Goal: Task Accomplishment & Management: Manage account settings

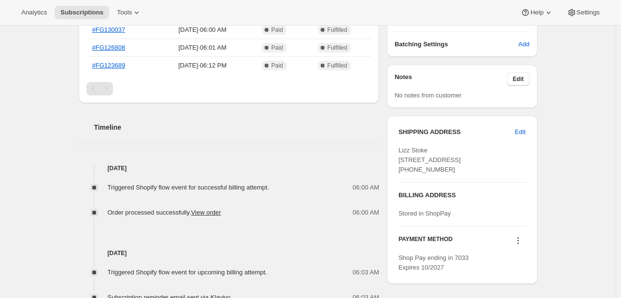
scroll to position [314, 0]
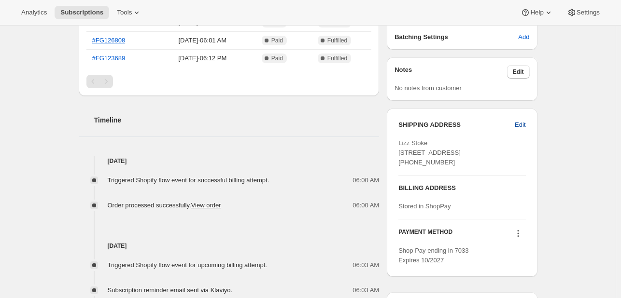
click at [525, 128] on span "Edit" at bounding box center [520, 125] width 11 height 10
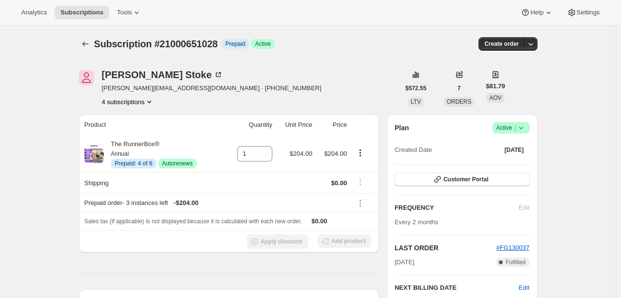
select select "United States"
select select "VA"
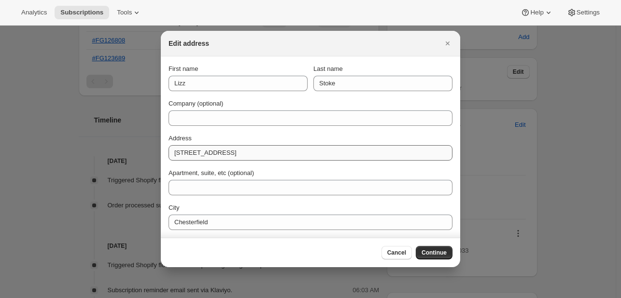
drag, startPoint x: 239, startPoint y: 143, endPoint x: 222, endPoint y: 152, distance: 19.6
click at [222, 152] on div "Address 6942 Old Creek Terrace" at bounding box center [310, 147] width 284 height 27
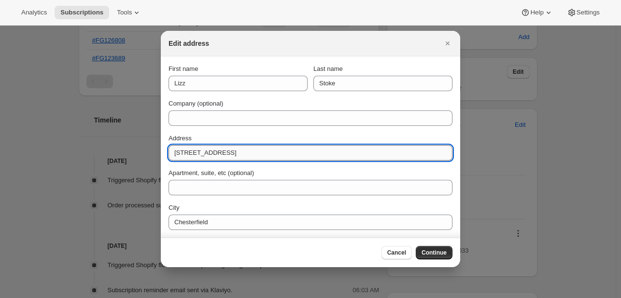
click at [222, 152] on input "6942 Old Creek Terrace" at bounding box center [310, 152] width 284 height 15
paste input "2133 N Monroe St"
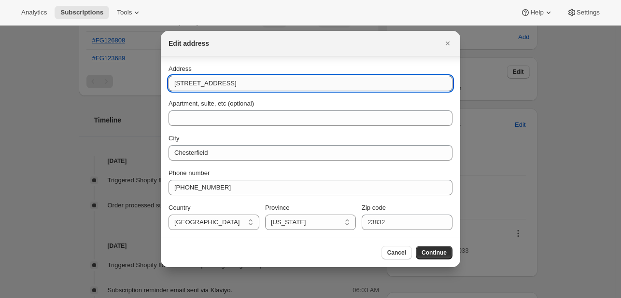
scroll to position [70, 0]
type input "2133 N Monroe St"
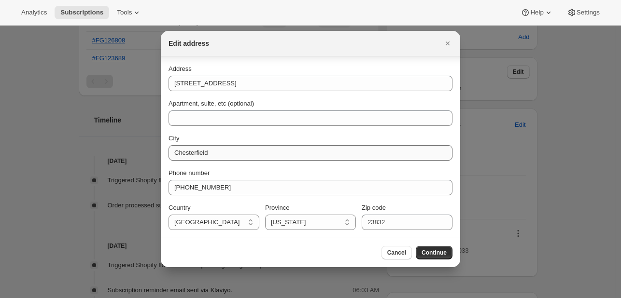
drag, startPoint x: 237, startPoint y: 161, endPoint x: 225, endPoint y: 155, distance: 14.0
click at [225, 155] on div "First name Lizz Last name Stoke Company (optional) Address 2133 N Monroe St Apa…" at bounding box center [310, 113] width 284 height 236
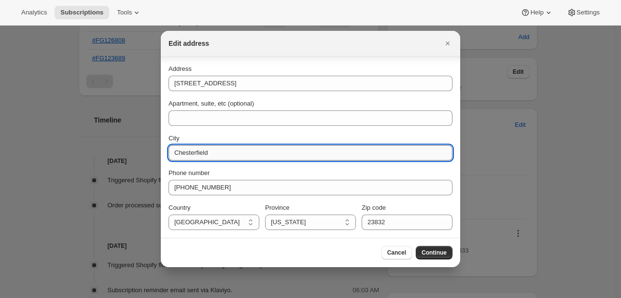
click at [225, 155] on input "Chesterfield" at bounding box center [310, 152] width 284 height 15
type input "Arlington"
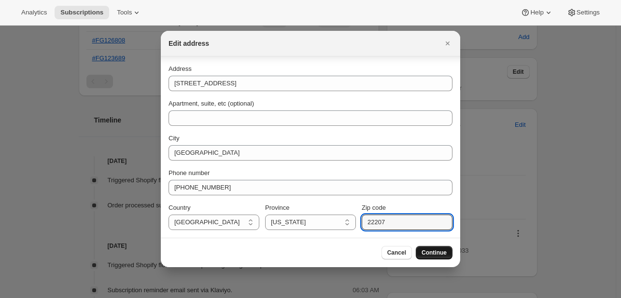
type input "22207"
click at [424, 253] on span "Continue" at bounding box center [433, 253] width 25 height 8
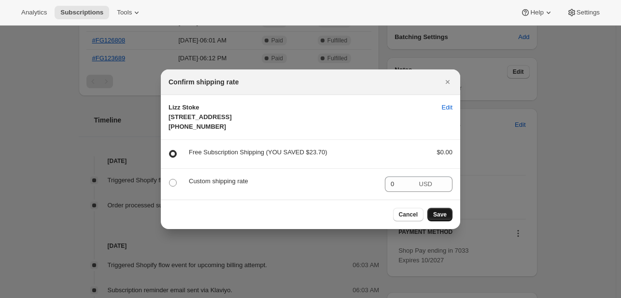
click at [443, 219] on span "Save" at bounding box center [440, 215] width 14 height 8
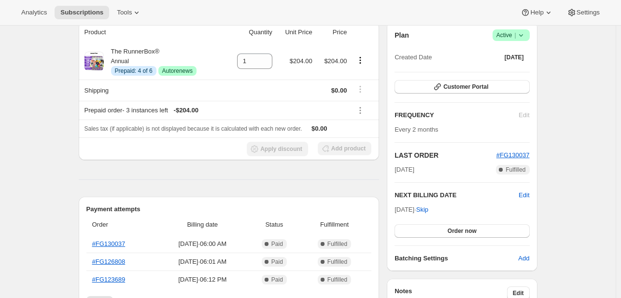
scroll to position [314, 0]
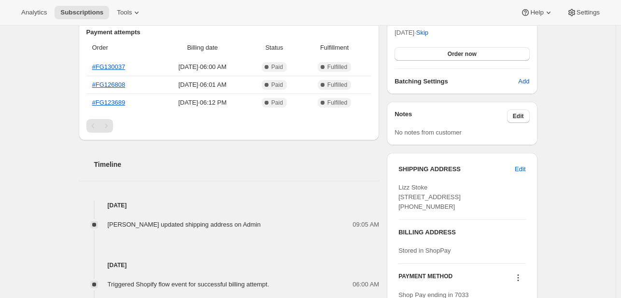
click at [264, 34] on h2 "Payment attempts" at bounding box center [228, 33] width 285 height 10
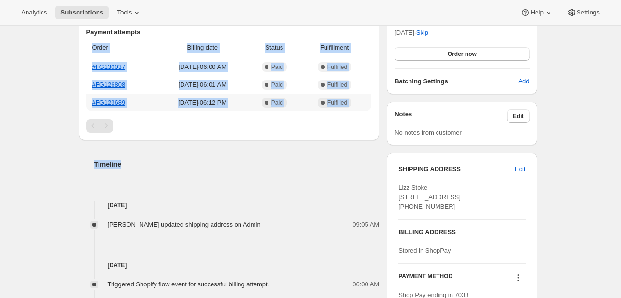
drag, startPoint x: 264, startPoint y: 34, endPoint x: 332, endPoint y: 141, distance: 126.9
click at [332, 141] on div "Product Quantity Unit Price Price The RunnerBox® Annual Info Prepaid: 4 of 6 Su…" at bounding box center [229, 222] width 301 height 755
click at [332, 141] on div "Timeline" at bounding box center [229, 154] width 301 height 29
drag, startPoint x: 332, startPoint y: 141, endPoint x: 104, endPoint y: 47, distance: 247.1
click at [104, 47] on div "Product Quantity Unit Price Price The RunnerBox® Annual Info Prepaid: 4 of 6 Su…" at bounding box center [229, 222] width 301 height 755
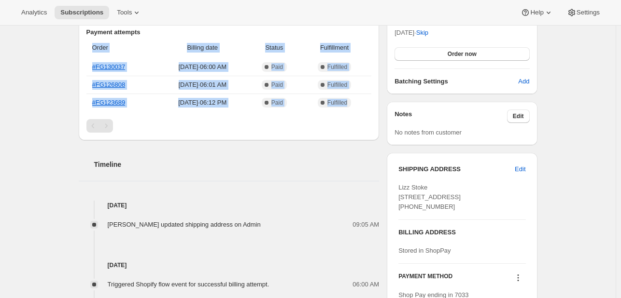
click at [104, 47] on th "Order" at bounding box center [121, 47] width 70 height 21
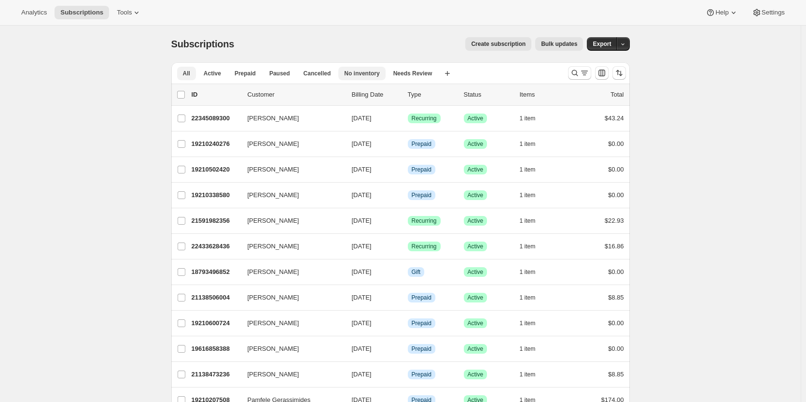
click at [365, 69] on button "No inventory" at bounding box center [361, 74] width 47 height 14
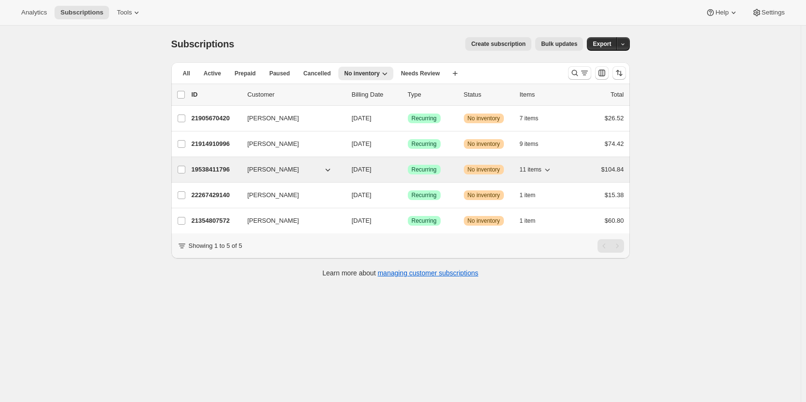
click at [443, 170] on div "Success Recurring" at bounding box center [432, 170] width 48 height 10
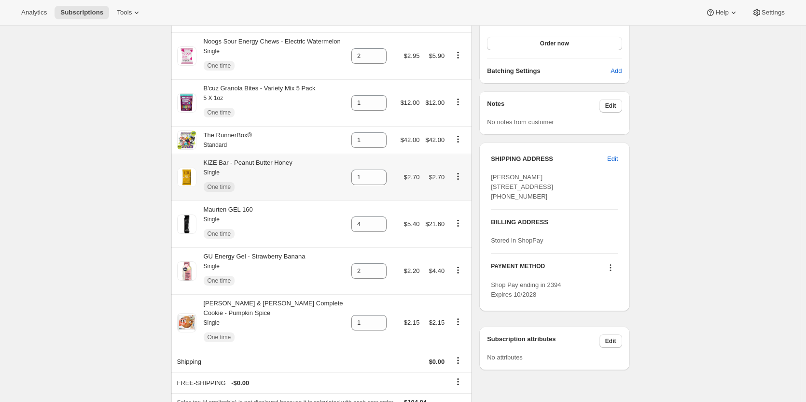
scroll to position [364, 0]
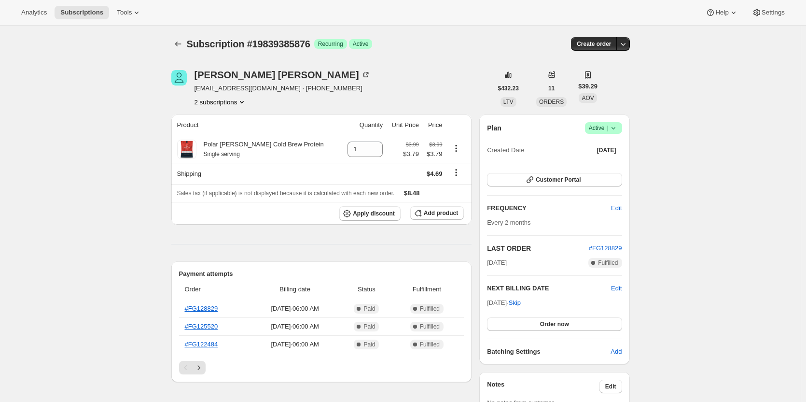
click at [621, 124] on span "Success Active |" at bounding box center [603, 128] width 37 height 12
click at [609, 154] on button "Pause subscription" at bounding box center [606, 146] width 60 height 15
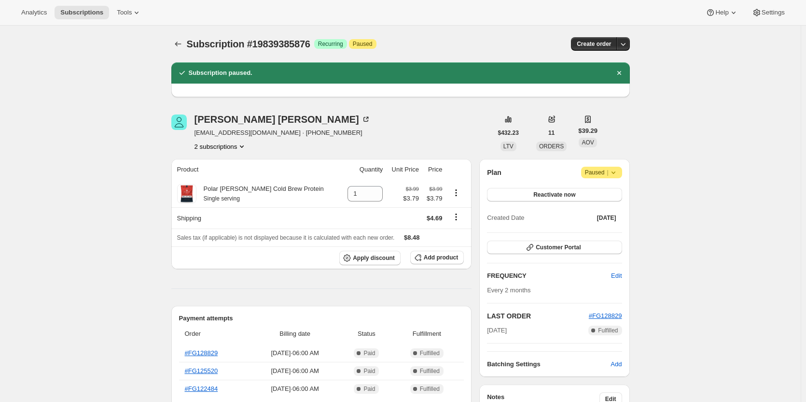
click at [608, 170] on span "|" at bounding box center [607, 172] width 1 height 8
click at [605, 195] on span "Cancel subscription" at bounding box center [605, 191] width 55 height 7
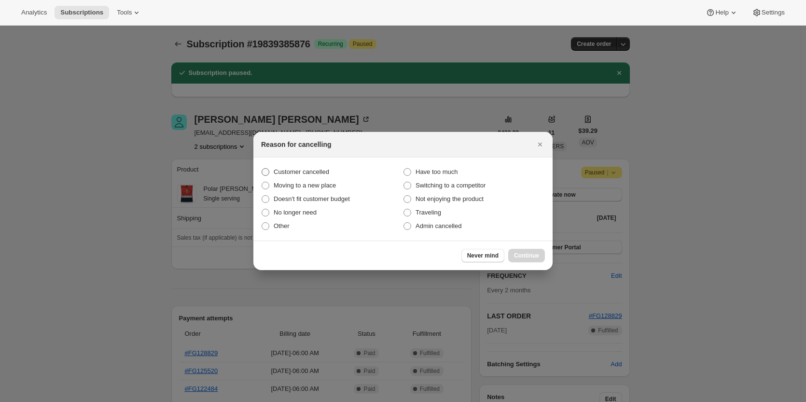
click at [293, 166] on label "Customer cancelled" at bounding box center [332, 172] width 142 height 14
click at [262, 168] on input "Customer cancelled" at bounding box center [262, 168] width 0 height 0
radio input "true"
click at [528, 254] on span "Continue" at bounding box center [526, 255] width 25 height 8
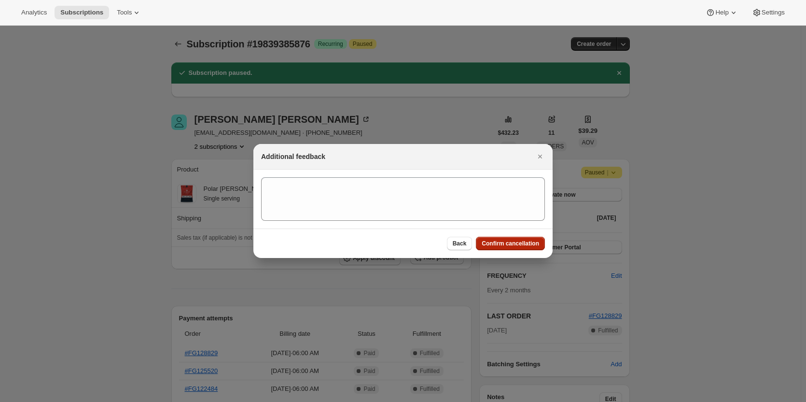
click at [498, 246] on span "Confirm cancellation" at bounding box center [510, 243] width 57 height 8
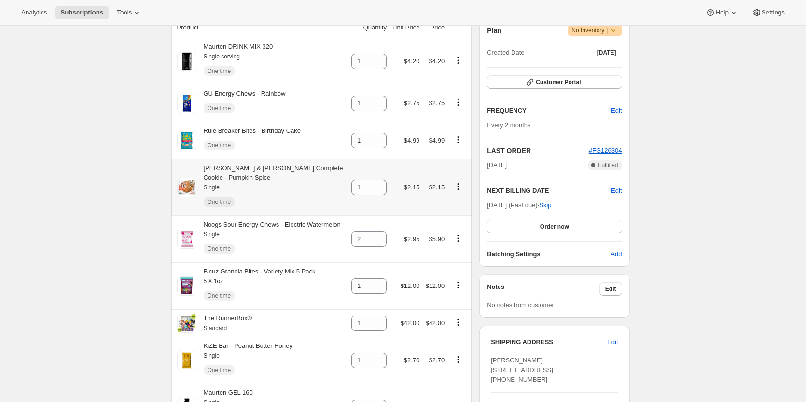
scroll to position [213, 0]
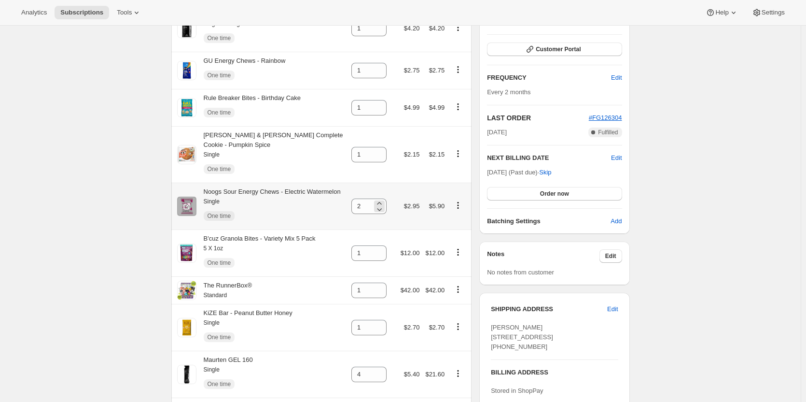
click at [375, 203] on div "2" at bounding box center [368, 205] width 35 height 15
type input "2"
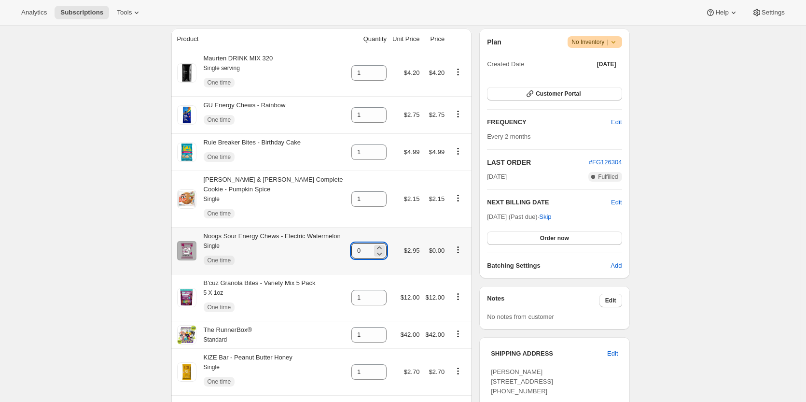
scroll to position [258, 0]
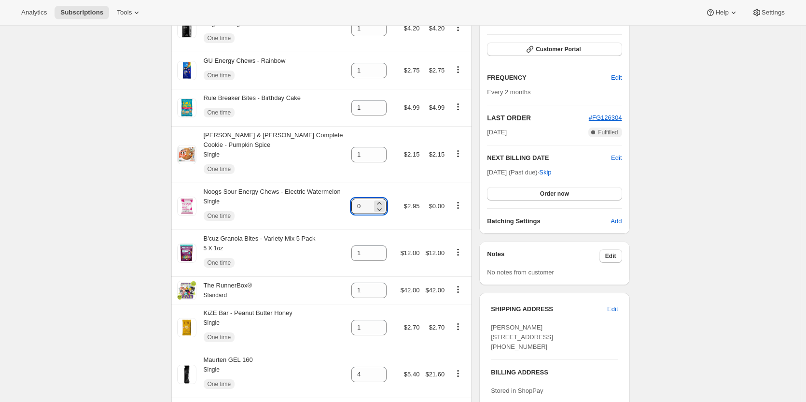
type input "0"
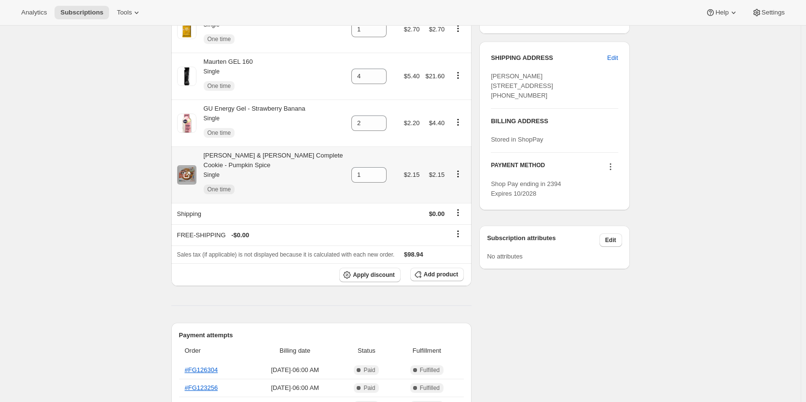
scroll to position [510, 0]
click at [432, 269] on span "Add product" at bounding box center [441, 273] width 34 height 8
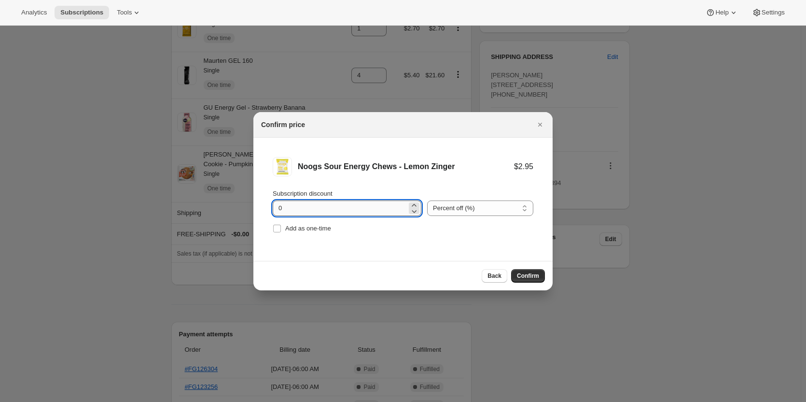
click at [348, 214] on input "0" at bounding box center [340, 207] width 134 height 15
type input "5"
click at [526, 278] on span "Confirm" at bounding box center [528, 276] width 22 height 8
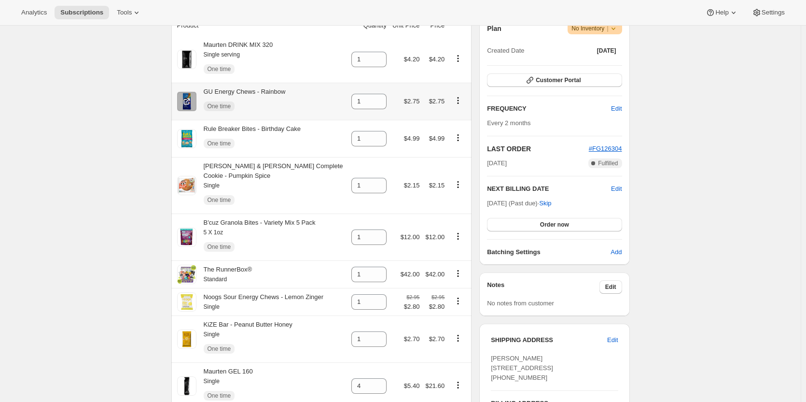
scroll to position [243, 0]
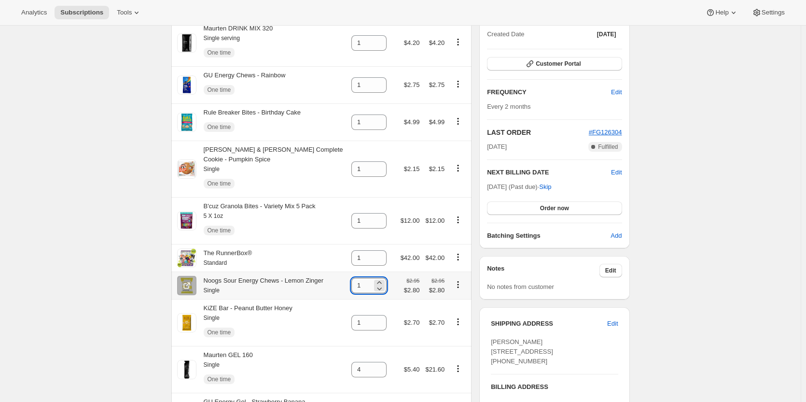
click at [364, 281] on input "1" at bounding box center [361, 285] width 21 height 15
type input "2"
click at [439, 66] on td "$2.75" at bounding box center [434, 84] width 25 height 37
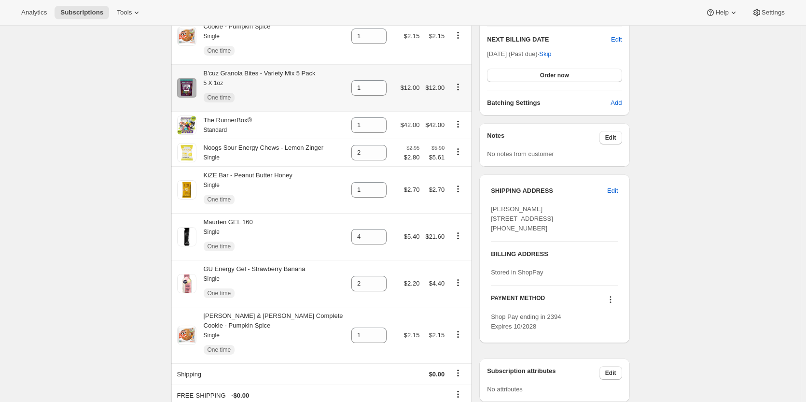
scroll to position [0, 0]
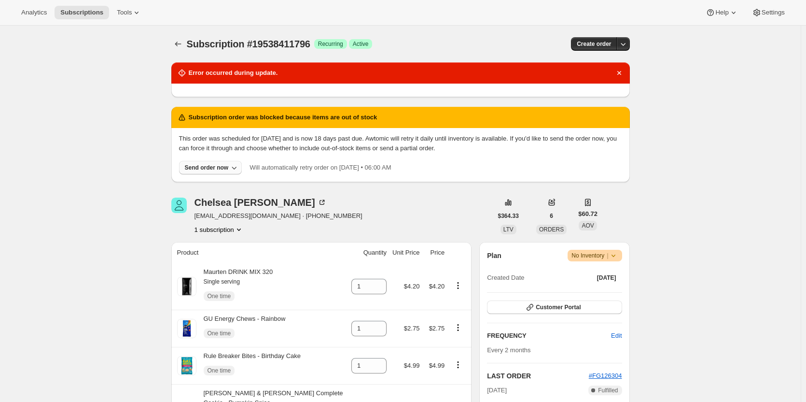
click at [215, 167] on div "Send order now" at bounding box center [207, 168] width 44 height 8
click at [428, 207] on div "[PERSON_NAME] [EMAIL_ADDRESS][DOMAIN_NAME] · [PHONE_NUMBER] 1 subscription" at bounding box center [331, 215] width 321 height 37
click at [618, 255] on icon at bounding box center [614, 255] width 10 height 10
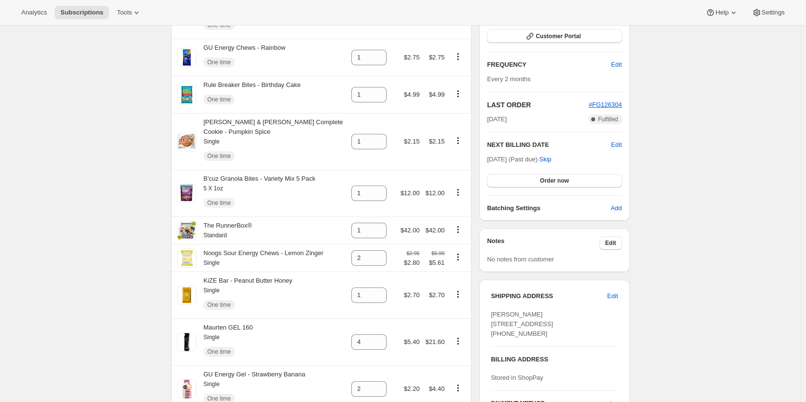
scroll to position [271, 0]
click at [547, 183] on button "Order now" at bounding box center [554, 180] width 135 height 14
click at [520, 178] on button "Click to confirm" at bounding box center [554, 180] width 135 height 14
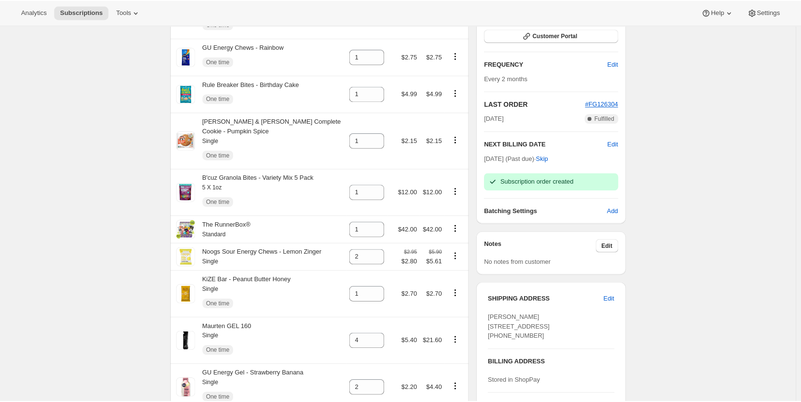
scroll to position [0, 0]
